Goal: Task Accomplishment & Management: Use online tool/utility

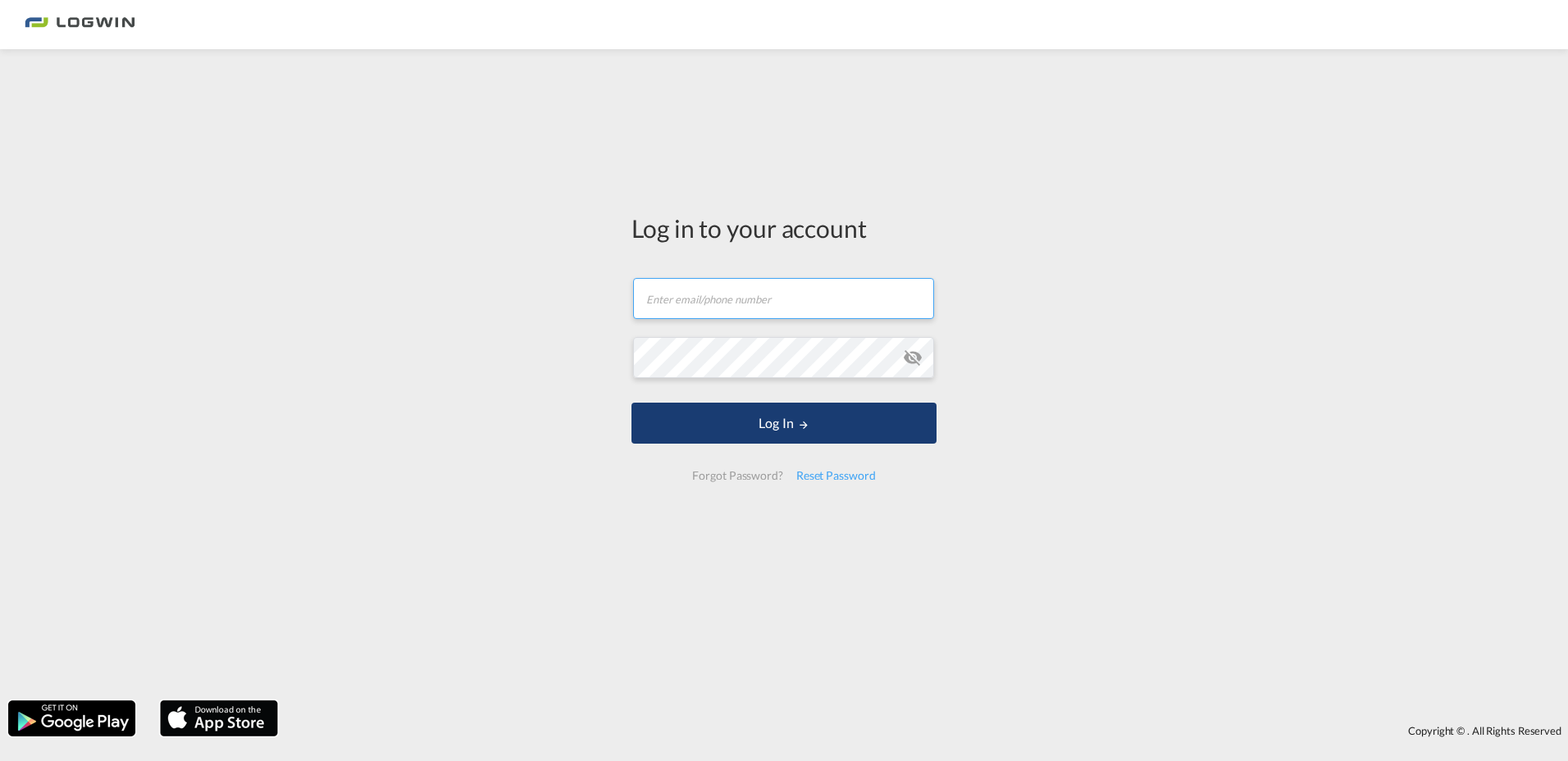
type input "[PERSON_NAME][EMAIL_ADDRESS][PERSON_NAME][DOMAIN_NAME]"
click at [742, 421] on button "Log In" at bounding box center [784, 422] width 305 height 41
